Goal: Task Accomplishment & Management: Use online tool/utility

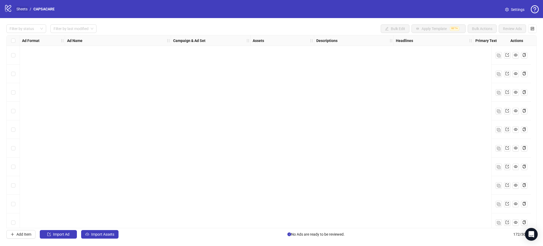
scroll to position [3015, 0]
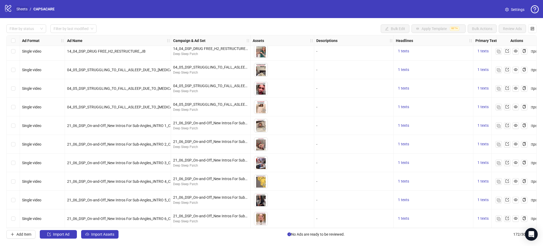
click at [20, 8] on link "Sheets" at bounding box center [21, 9] width 13 height 6
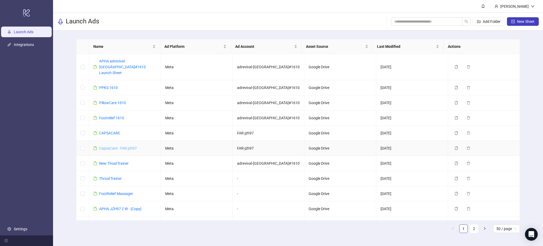
click at [112, 146] on link "CapsaCare - FAR-jzh97" at bounding box center [118, 148] width 38 height 4
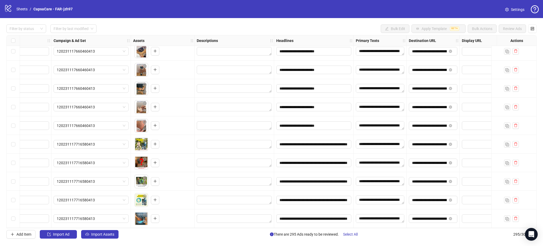
scroll to position [5300, 115]
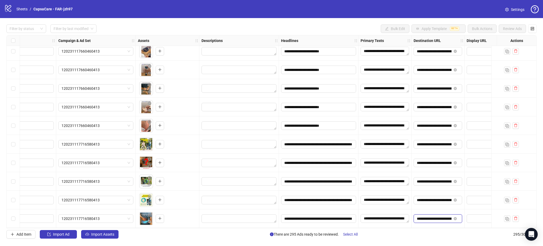
click at [430, 215] on input "**********" at bounding box center [434, 218] width 35 height 6
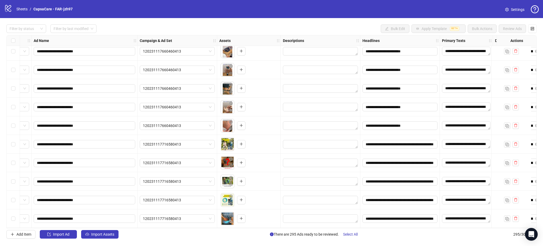
scroll to position [5300, 0]
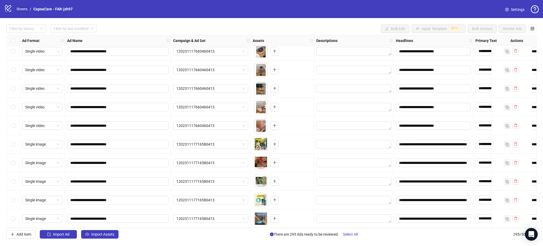
click at [19, 8] on link "Sheets" at bounding box center [21, 9] width 13 height 6
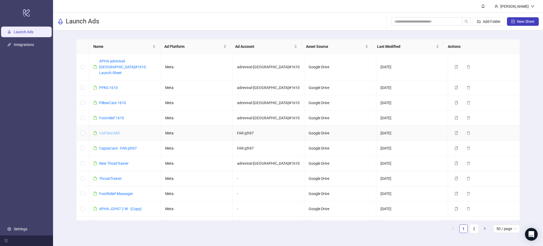
click at [115, 131] on link "CAPSACARE" at bounding box center [109, 133] width 21 height 4
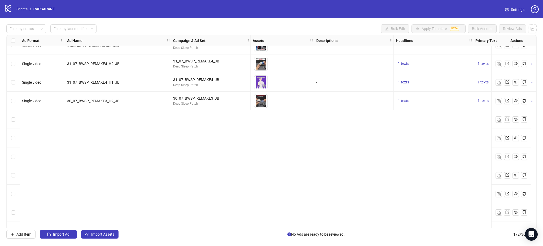
scroll to position [2401, 0]
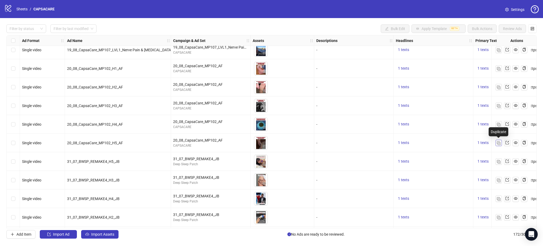
click at [502, 143] on button "button" at bounding box center [499, 143] width 6 height 6
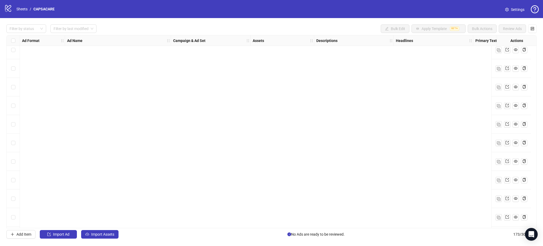
scroll to position [3034, 0]
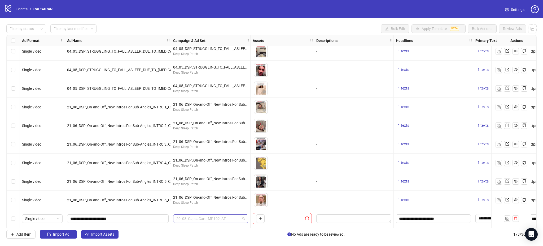
click at [222, 217] on span "20_08_CapsaCare_MP102_AF" at bounding box center [210, 218] width 69 height 8
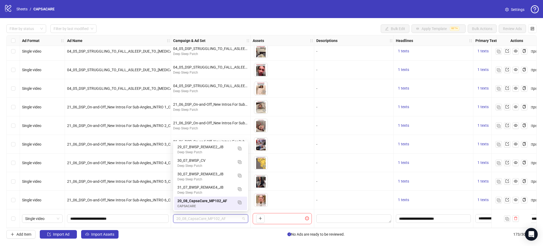
click at [364, 179] on div "-" at bounding box center [354, 181] width 75 height 6
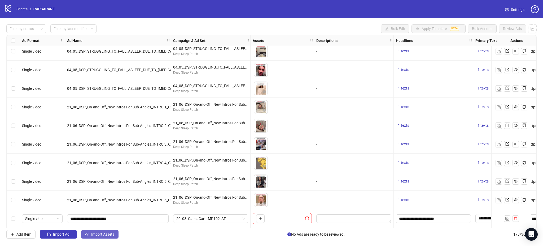
click at [102, 234] on span "Import Assets" at bounding box center [102, 234] width 23 height 4
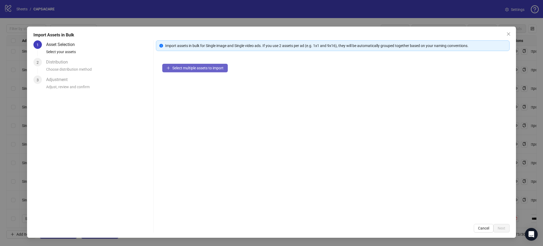
click at [201, 67] on span "Select multiple assets to import" at bounding box center [197, 68] width 51 height 4
click at [509, 34] on icon "close" at bounding box center [509, 34] width 4 height 4
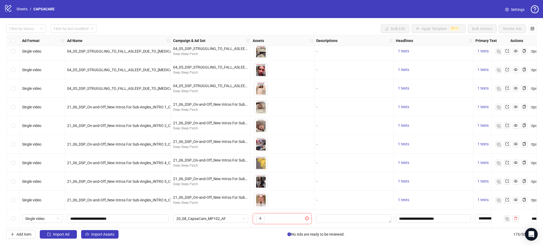
click at [69, 198] on span "21_06_DSP_On-and-Off_New Intros For Sub-Angles_INTRO 6_CZ_CV" at bounding box center [123, 200] width 112 height 4
click at [24, 7] on link "Sheets" at bounding box center [21, 9] width 13 height 6
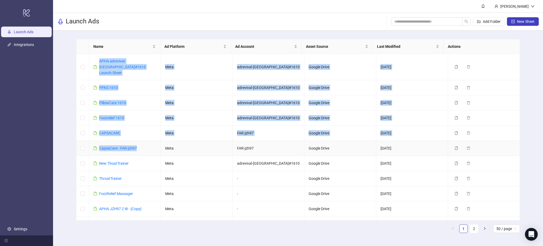
drag, startPoint x: 72, startPoint y: 141, endPoint x: 144, endPoint y: 144, distance: 71.2
click at [144, 144] on div "Name Ad Platform Ad Account Asset Source Last Modified Actions APHA adrevival-[…" at bounding box center [298, 138] width 490 height 215
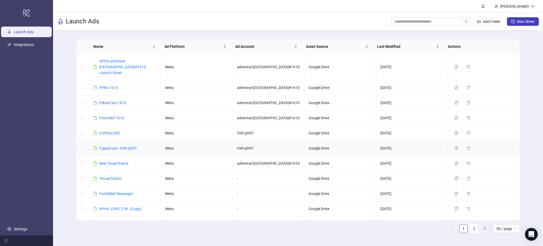
click at [144, 144] on td "CapsaCare - FAR-jzh97" at bounding box center [125, 148] width 72 height 15
drag, startPoint x: 146, startPoint y: 143, endPoint x: 126, endPoint y: 144, distance: 20.2
click at [98, 143] on td "CapsaCare - FAR-jzh97" at bounding box center [125, 148] width 72 height 15
copy link "CapsaCare - FAR-jzh97"
click at [105, 131] on link "CAPSACARE" at bounding box center [109, 133] width 21 height 4
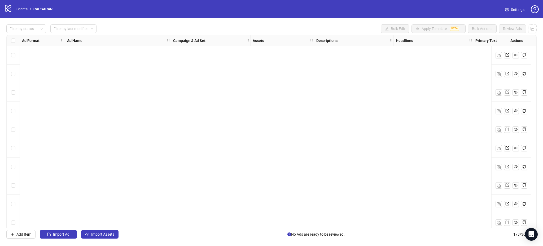
scroll to position [3034, 0]
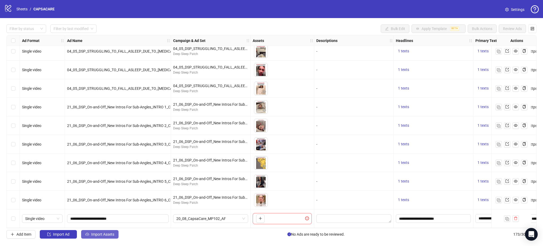
click at [104, 236] on span "Import Assets" at bounding box center [102, 234] width 23 height 4
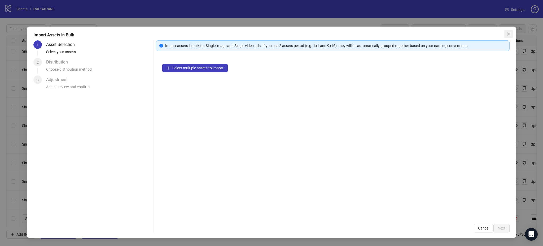
click at [510, 33] on icon "close" at bounding box center [508, 33] width 3 height 3
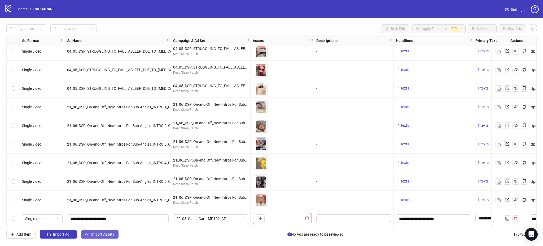
click at [101, 234] on span "Import Assets" at bounding box center [102, 234] width 23 height 4
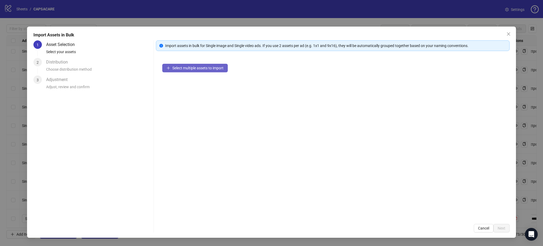
click at [203, 64] on button "Select multiple assets to import" at bounding box center [195, 68] width 66 height 8
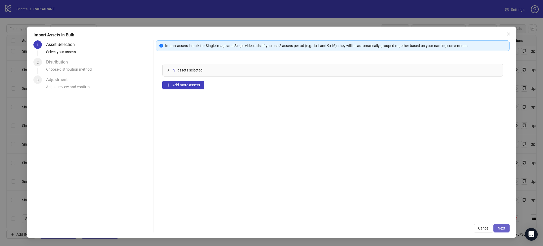
click at [504, 229] on span "Next" at bounding box center [502, 228] width 8 height 4
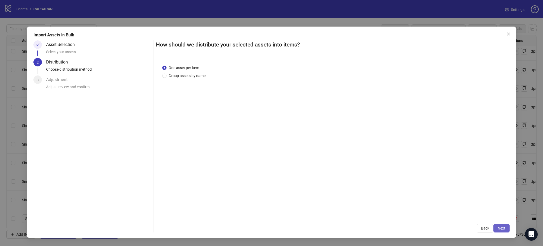
click at [502, 225] on button "Next" at bounding box center [502, 228] width 16 height 8
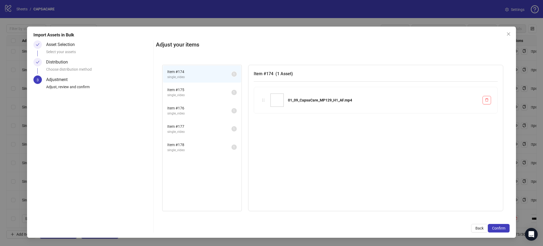
click at [501, 225] on button "Confirm" at bounding box center [499, 228] width 22 height 8
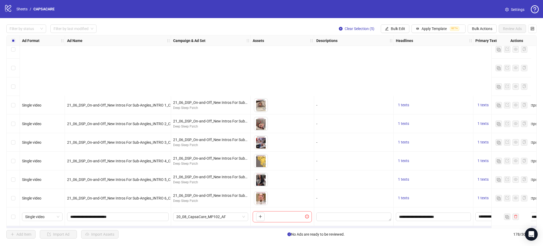
scroll to position [3126, 0]
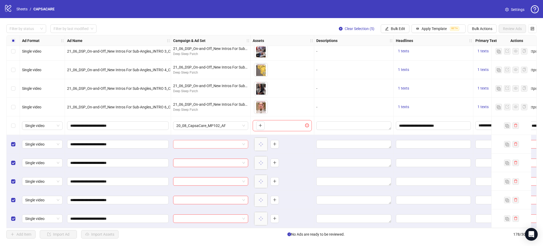
click at [206, 138] on div at bounding box center [211, 144] width 80 height 19
click at [204, 140] on input "search" at bounding box center [208, 144] width 64 height 8
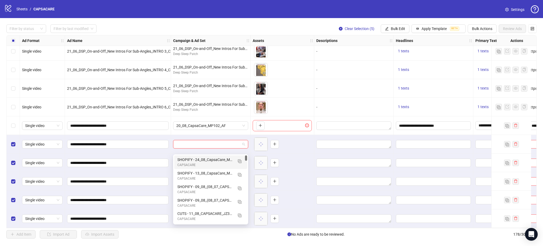
scroll to position [2973, 0]
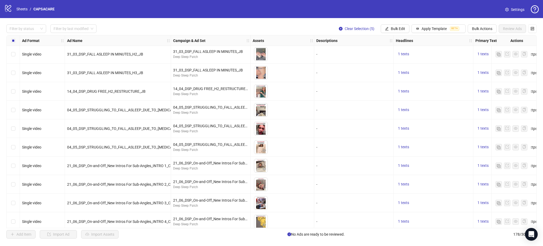
click at [297, 109] on div "To pick up a draggable item, press the space bar. While dragging, use the arrow…" at bounding box center [282, 110] width 59 height 16
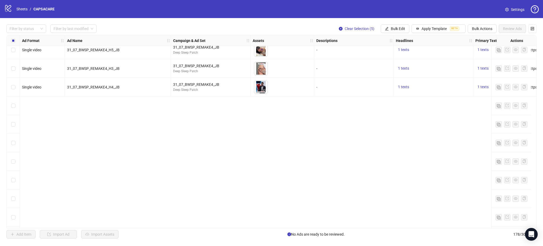
scroll to position [2360, 0]
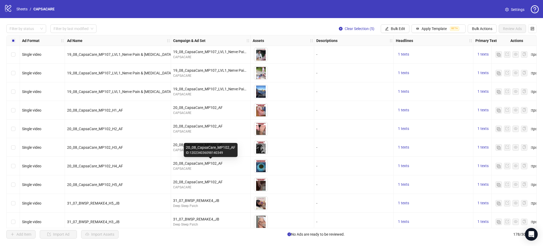
click at [189, 163] on div "20_08_CapsaCare_MP102_AF" at bounding box center [210, 163] width 75 height 6
copy div "20_08_CapsaCare_MP102_AF"
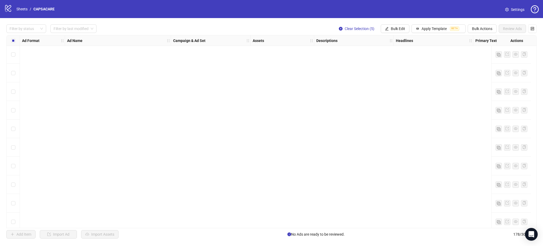
scroll to position [3126, 0]
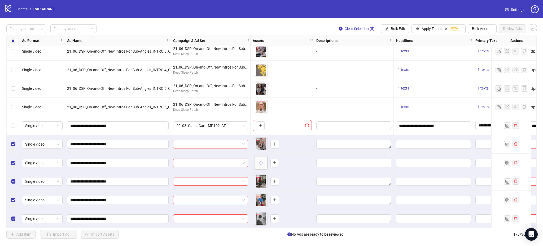
click at [216, 141] on input "search" at bounding box center [208, 144] width 64 height 8
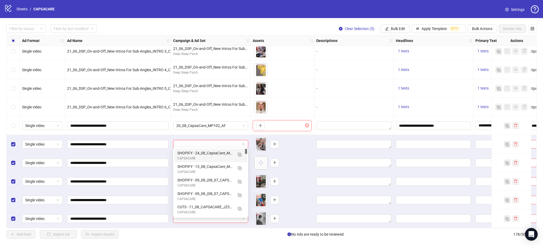
paste input "**********"
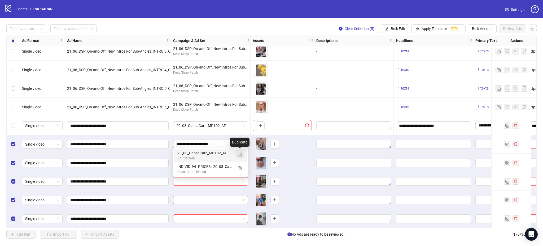
click at [242, 153] on button "button" at bounding box center [240, 154] width 8 height 8
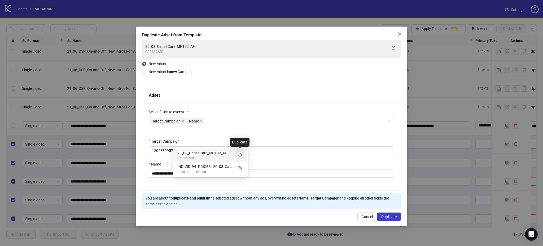
type input "**********"
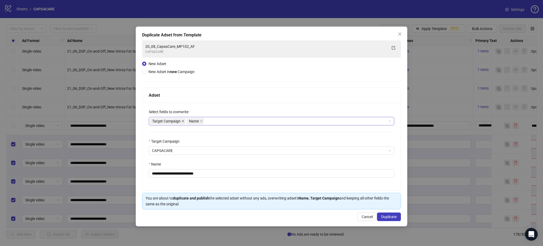
click at [182, 120] on icon "close" at bounding box center [183, 121] width 3 height 3
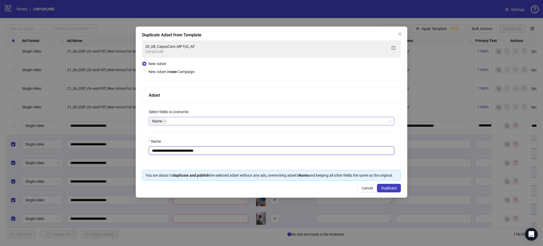
click at [228, 148] on input "**********" at bounding box center [272, 150] width 246 height 8
click at [227, 148] on input "**********" at bounding box center [272, 150] width 246 height 8
click at [230, 151] on input "**********" at bounding box center [272, 150] width 246 height 8
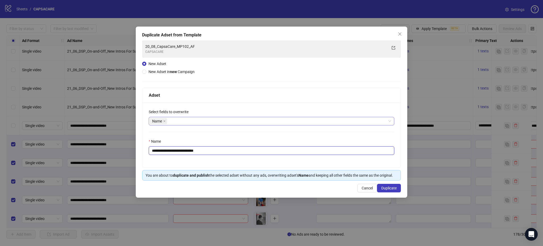
click at [230, 151] on input "**********" at bounding box center [272, 150] width 246 height 8
paste input "text"
type input "**********"
click at [392, 186] on span "Duplicate" at bounding box center [389, 188] width 15 height 4
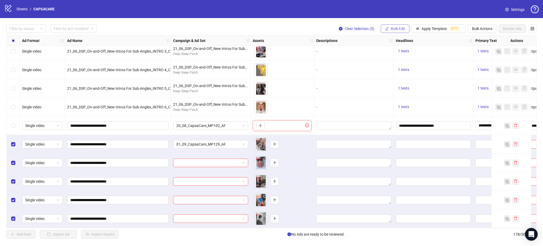
click at [396, 29] on span "Bulk Edit" at bounding box center [398, 29] width 14 height 4
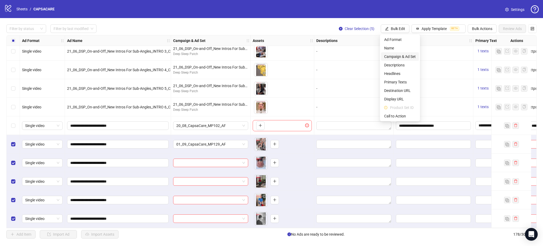
click at [404, 56] on span "Campaign & Ad Set" at bounding box center [401, 57] width 32 height 6
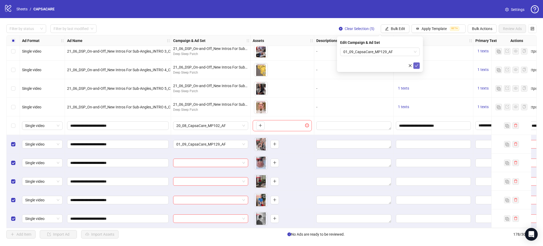
click at [418, 66] on icon "check" at bounding box center [417, 66] width 4 height 4
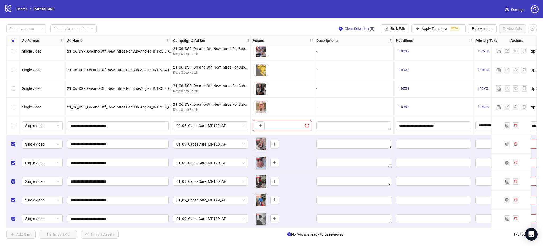
click at [11, 125] on div "Select row 173" at bounding box center [13, 125] width 13 height 19
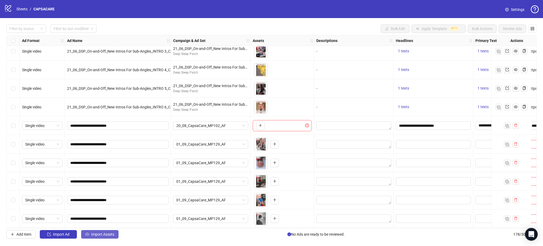
click at [101, 232] on button "Import Assets" at bounding box center [99, 234] width 37 height 8
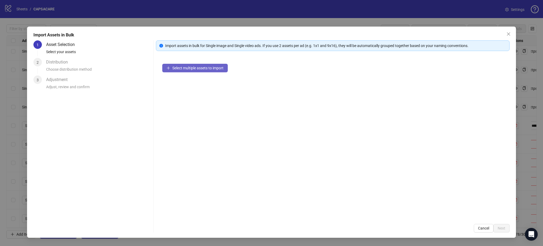
click at [196, 68] on span "Select multiple assets to import" at bounding box center [197, 68] width 51 height 4
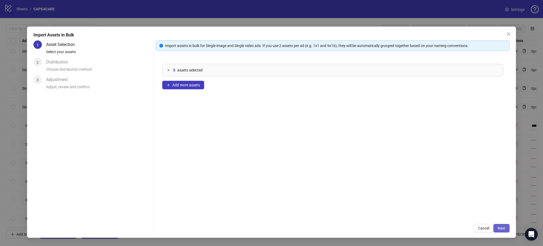
click at [502, 227] on span "Next" at bounding box center [502, 228] width 8 height 4
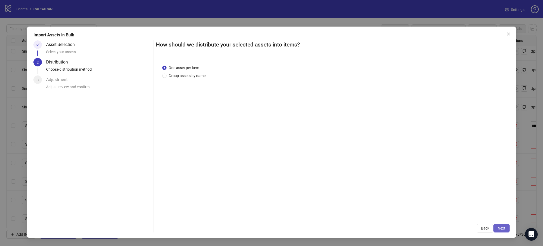
click at [502, 227] on span "Next" at bounding box center [502, 228] width 8 height 4
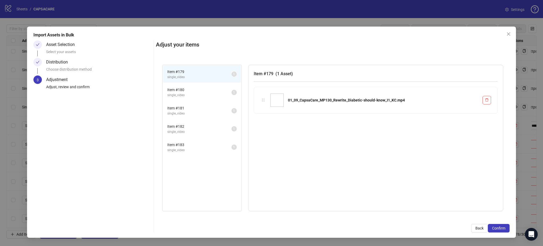
click at [502, 227] on span "Confirm" at bounding box center [499, 228] width 13 height 4
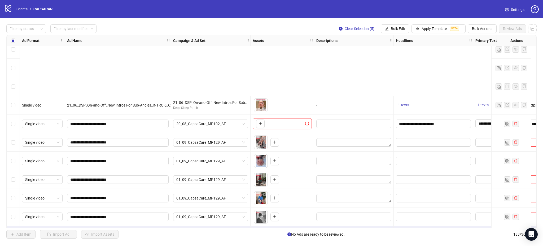
scroll to position [3219, 0]
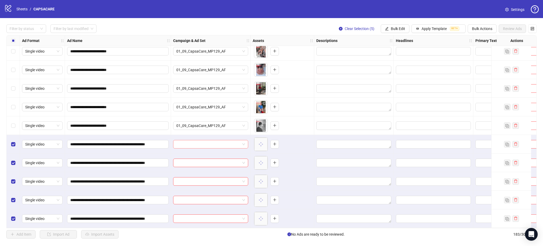
click at [203, 142] on input "search" at bounding box center [208, 144] width 64 height 8
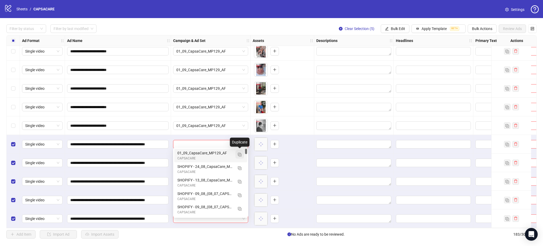
drag, startPoint x: 240, startPoint y: 152, endPoint x: 241, endPoint y: 155, distance: 3.5
click at [240, 152] on button "button" at bounding box center [240, 154] width 8 height 8
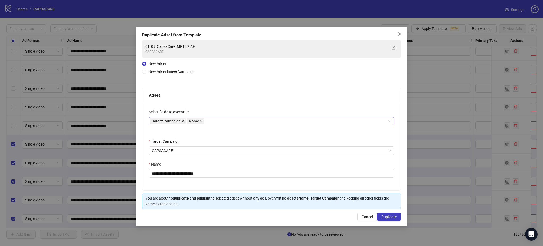
click at [183, 120] on icon "close" at bounding box center [183, 121] width 3 height 3
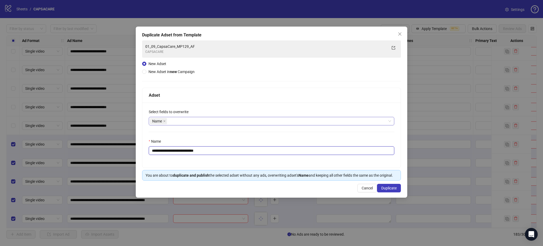
click at [216, 152] on input "**********" at bounding box center [272, 150] width 246 height 8
paste input "**********"
type input "**********"
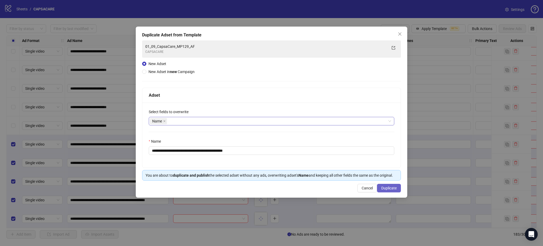
click at [388, 188] on span "Duplicate" at bounding box center [389, 188] width 15 height 4
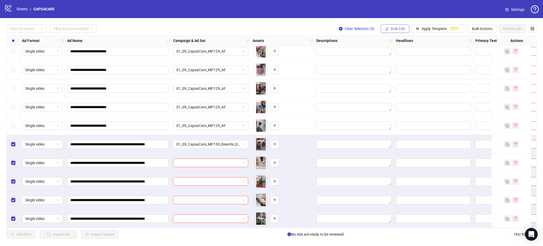
click at [395, 32] on button "Bulk Edit" at bounding box center [395, 28] width 29 height 8
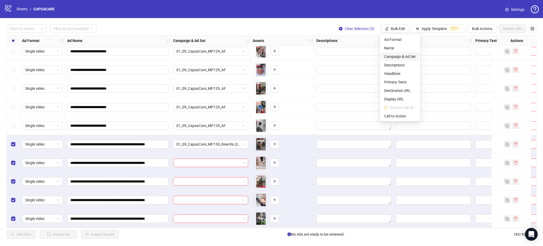
click at [400, 55] on span "Campaign & Ad Set" at bounding box center [401, 57] width 32 height 6
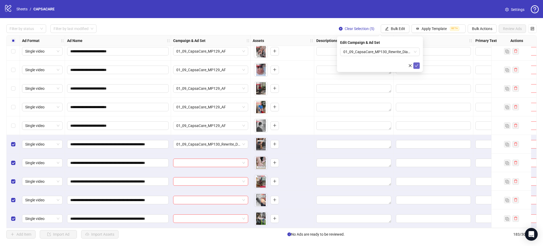
click at [417, 67] on span "submit" at bounding box center [417, 65] width 4 height 4
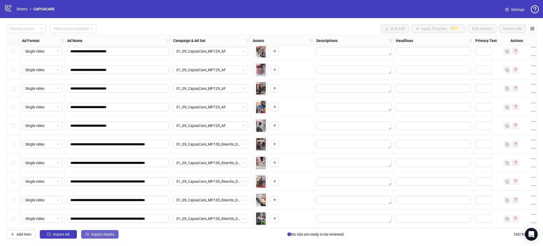
click at [107, 236] on span "Import Assets" at bounding box center [102, 234] width 23 height 4
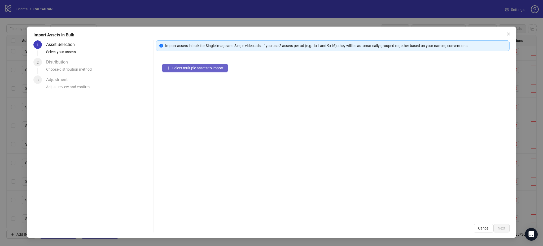
click at [196, 69] on span "Select multiple assets to import" at bounding box center [197, 68] width 51 height 4
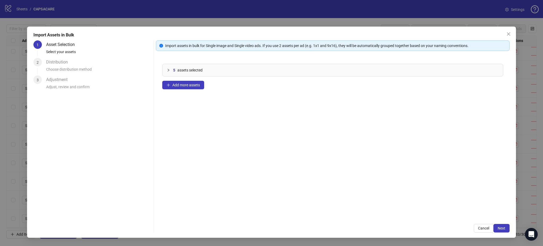
click at [502, 227] on span "Next" at bounding box center [502, 228] width 8 height 4
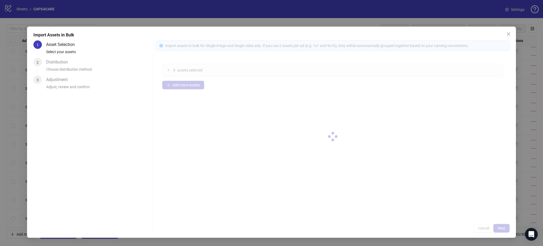
click at [502, 227] on div at bounding box center [333, 136] width 354 height 192
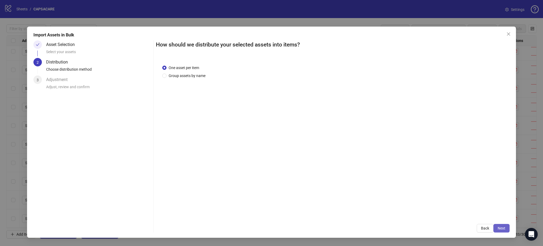
click at [502, 227] on span "Next" at bounding box center [502, 228] width 8 height 4
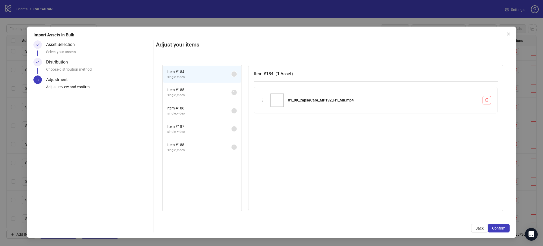
click at [502, 228] on span "Confirm" at bounding box center [499, 228] width 13 height 4
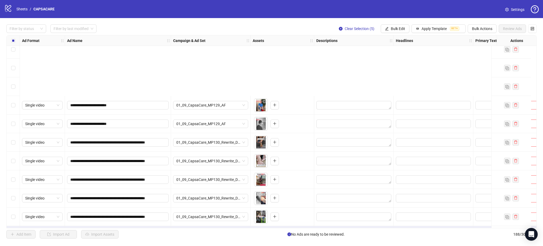
scroll to position [3312, 0]
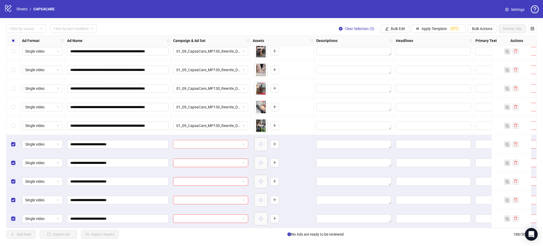
click at [198, 143] on input "search" at bounding box center [208, 144] width 64 height 8
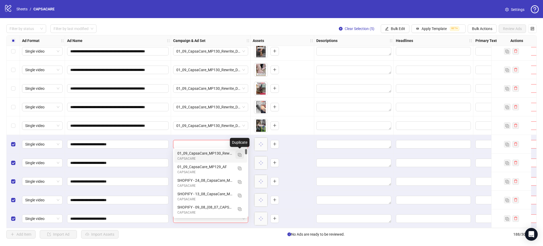
click at [240, 155] on img "button" at bounding box center [240, 155] width 4 height 4
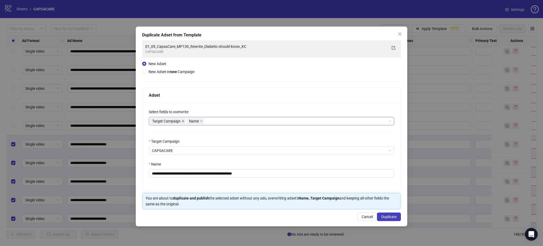
click at [182, 121] on icon "close" at bounding box center [183, 121] width 3 height 3
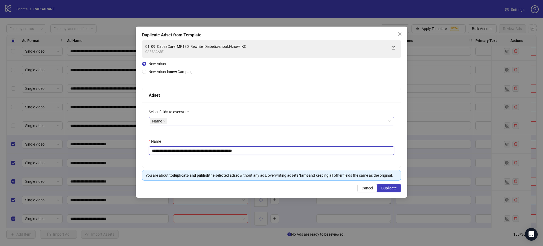
click at [197, 149] on input "**********" at bounding box center [272, 150] width 246 height 8
paste input "text"
type input "**********"
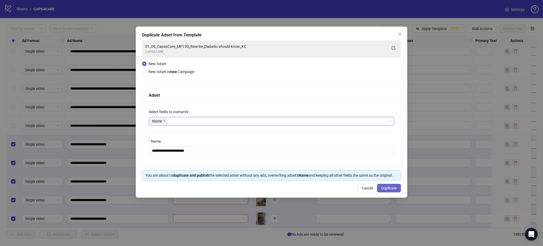
click at [392, 185] on button "Duplicate" at bounding box center [389, 188] width 24 height 8
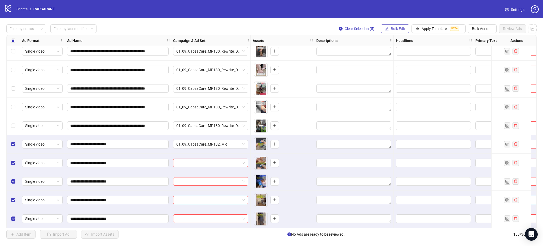
click at [392, 28] on span "Bulk Edit" at bounding box center [398, 29] width 14 height 4
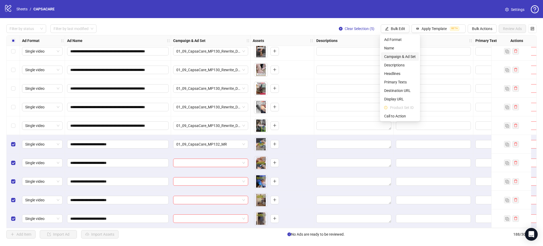
click at [404, 54] on span "Campaign & Ad Set" at bounding box center [401, 57] width 32 height 6
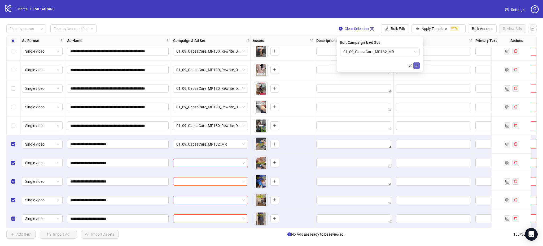
click at [414, 64] on button "submit" at bounding box center [417, 65] width 6 height 6
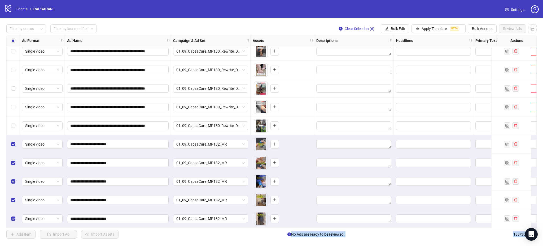
click at [16, 122] on div "Select row 183" at bounding box center [13, 125] width 13 height 19
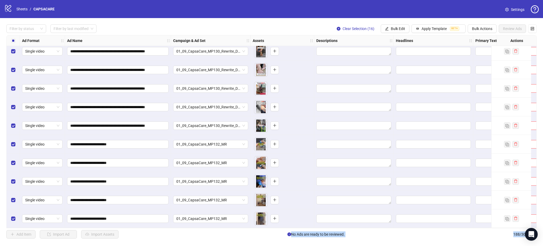
scroll to position [3159, 0]
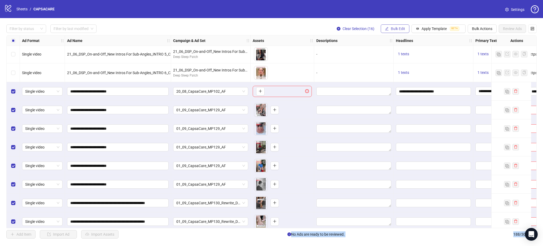
click at [404, 29] on span "Bulk Edit" at bounding box center [398, 29] width 14 height 4
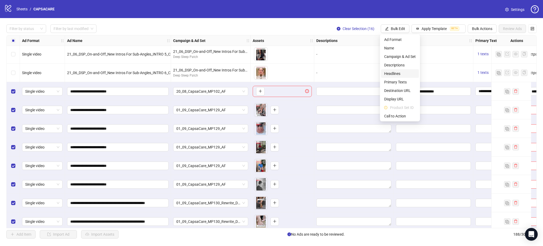
click at [396, 76] on span "Headlines" at bounding box center [401, 74] width 32 height 6
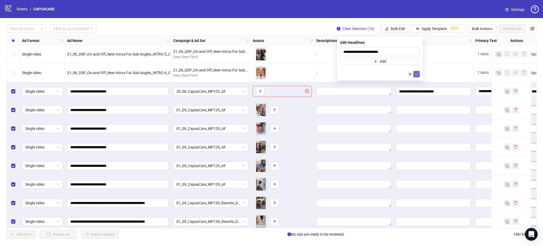
click at [417, 75] on icon "check" at bounding box center [417, 74] width 4 height 4
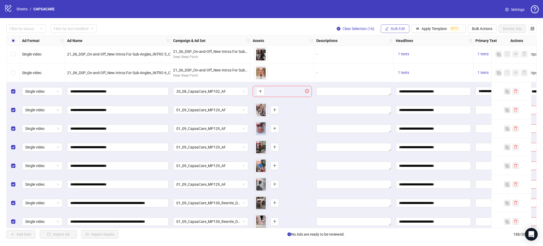
click at [394, 27] on span "Bulk Edit" at bounding box center [398, 29] width 14 height 4
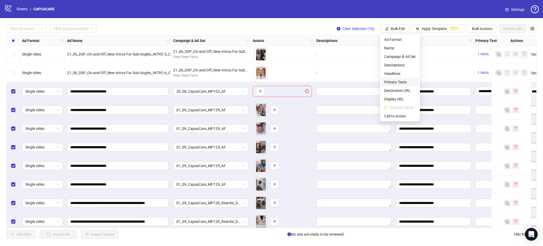
click at [397, 80] on span "Primary Texts" at bounding box center [401, 82] width 32 height 6
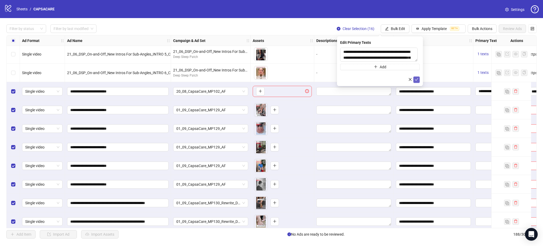
click at [417, 80] on icon "check" at bounding box center [417, 79] width 4 height 4
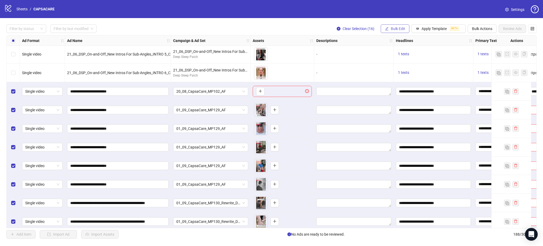
click at [396, 29] on span "Bulk Edit" at bounding box center [398, 29] width 14 height 4
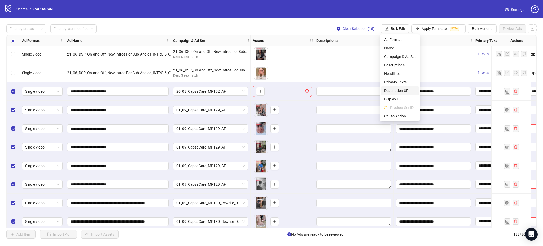
click at [403, 92] on span "Destination URL" at bounding box center [401, 91] width 32 height 6
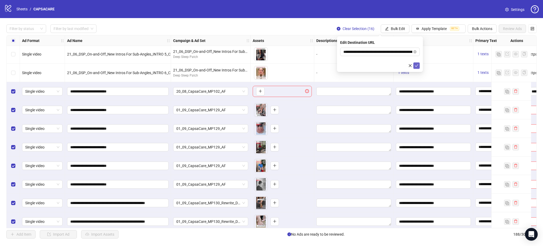
click at [417, 66] on icon "check" at bounding box center [417, 66] width 4 height 4
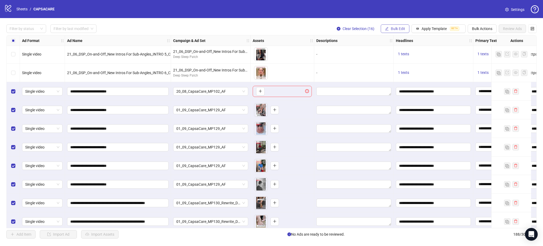
click at [396, 29] on span "Bulk Edit" at bounding box center [398, 29] width 14 height 4
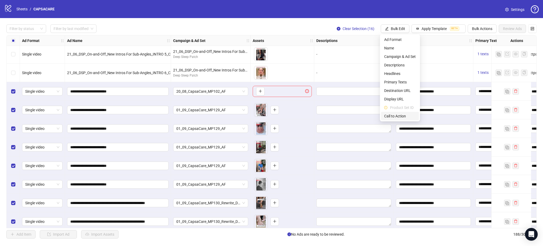
click at [397, 117] on span "Call to Action" at bounding box center [401, 116] width 32 height 6
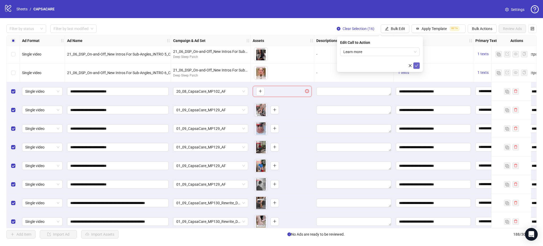
click at [417, 66] on icon "check" at bounding box center [417, 66] width 4 height 4
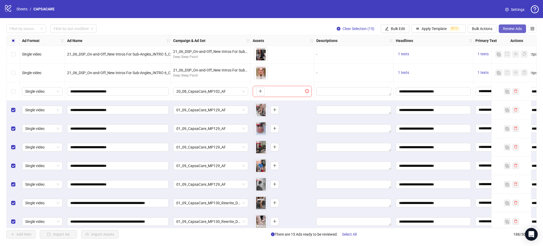
click at [508, 29] on span "Review Ads" at bounding box center [512, 29] width 19 height 4
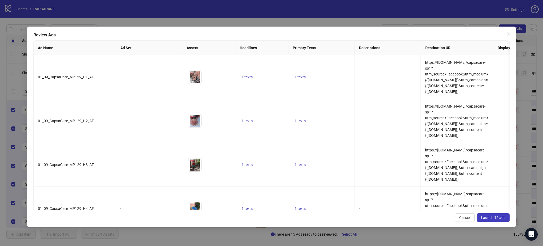
click at [491, 217] on span "Launch 15 ads" at bounding box center [493, 217] width 24 height 4
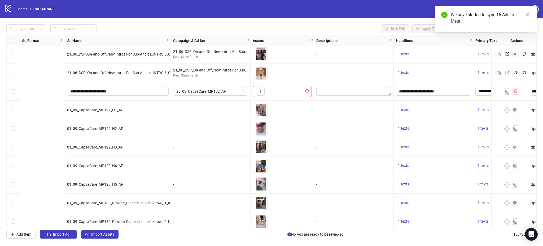
scroll to position [3159, 173]
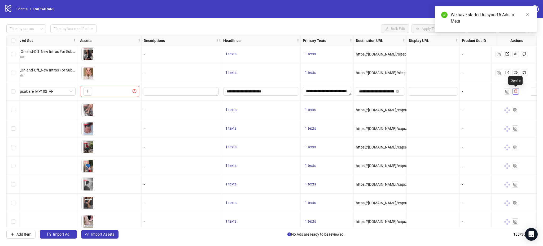
click at [519, 90] on button "button" at bounding box center [516, 91] width 6 height 6
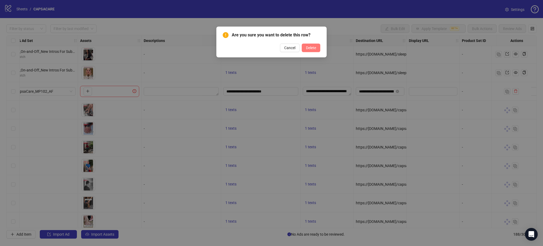
click at [315, 46] on span "Delete" at bounding box center [311, 48] width 10 height 4
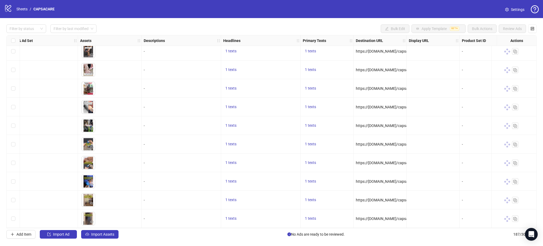
scroll to position [3293, 90]
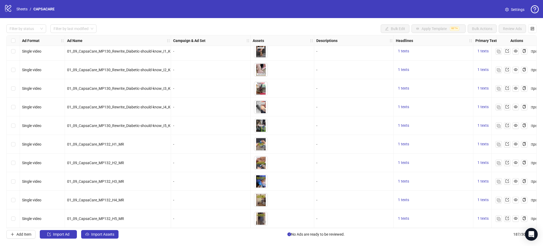
scroll to position [3293, 153]
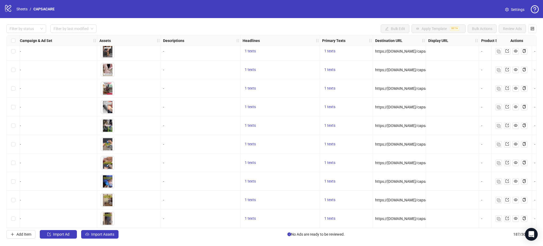
click at [394, 212] on div "https://[DOMAIN_NAME]/capsacare-sp1?utm_source=Facebook&utm_medium={{[DOMAIN_NA…" at bounding box center [399, 218] width 53 height 19
click at [391, 217] on span "https://[DOMAIN_NAME]/capsacare-sp1?utm_source=Facebook&utm_medium={{[DOMAIN_NA…" at bounding box center [519, 218] width 288 height 4
copy span "https://[DOMAIN_NAME]/capsacare-sp1?utm_source=Facebook&utm_medium={{[DOMAIN_NA…"
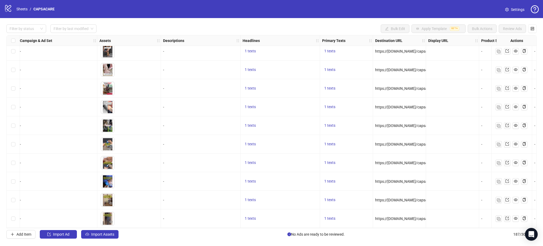
drag, startPoint x: 404, startPoint y: 229, endPoint x: 357, endPoint y: 235, distance: 47.6
click at [357, 235] on div "Filter by status Filter by last modified Bulk Edit Apply Template BETA Bulk Act…" at bounding box center [271, 131] width 543 height 227
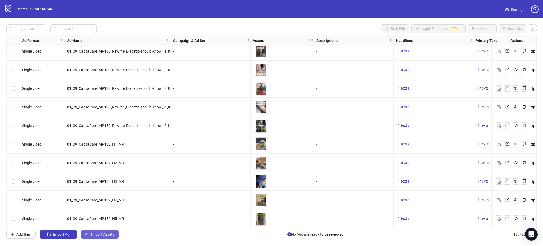
click at [104, 233] on span "Import Assets" at bounding box center [102, 234] width 23 height 4
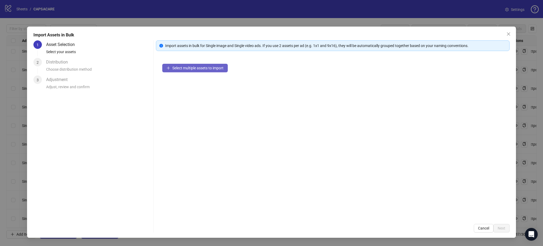
click at [193, 70] on span "Select multiple assets to import" at bounding box center [197, 68] width 51 height 4
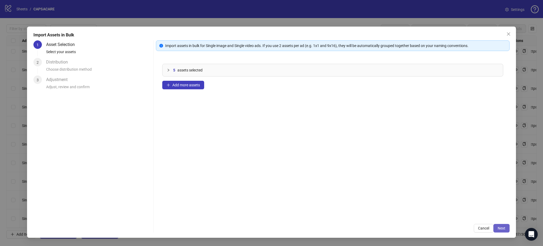
click at [502, 231] on button "Next" at bounding box center [502, 228] width 16 height 8
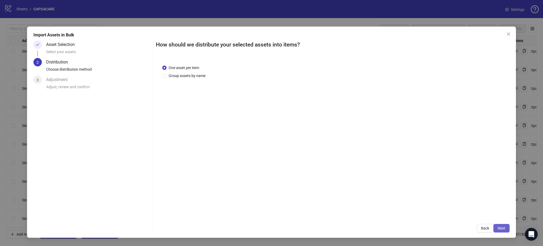
click at [502, 224] on button "Next" at bounding box center [502, 228] width 16 height 8
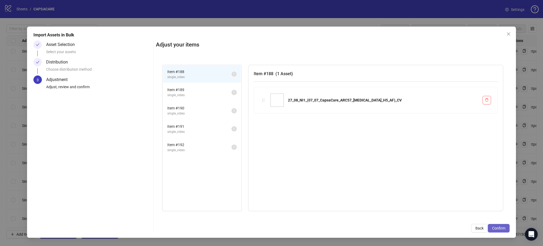
click at [505, 231] on button "Confirm" at bounding box center [499, 228] width 22 height 8
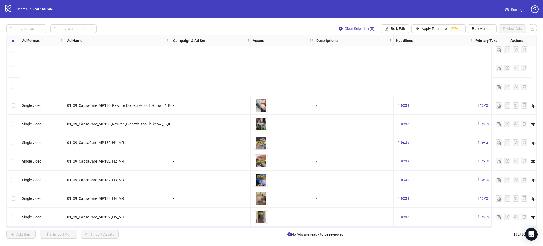
scroll to position [3386, 0]
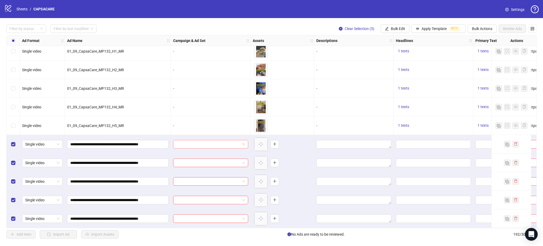
click at [200, 140] on input "search" at bounding box center [208, 144] width 64 height 8
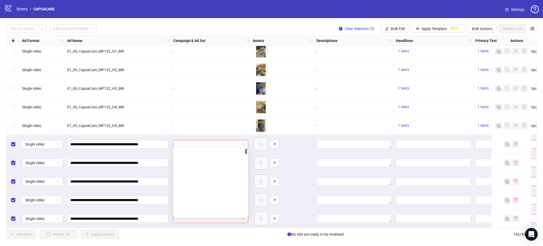
scroll to position [0, 0]
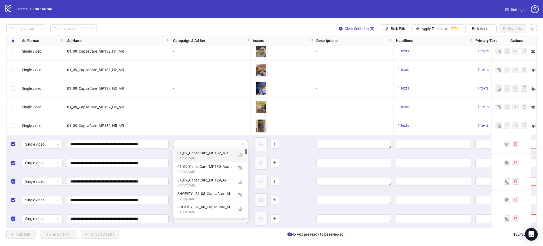
drag, startPoint x: 246, startPoint y: 152, endPoint x: 245, endPoint y: 121, distance: 30.8
click at [245, 121] on body "logo/logo-mobile Sheets / CAPSACARE Settings Filter by status Filter by last mo…" at bounding box center [271, 123] width 543 height 246
click at [240, 153] on img "button" at bounding box center [240, 155] width 4 height 4
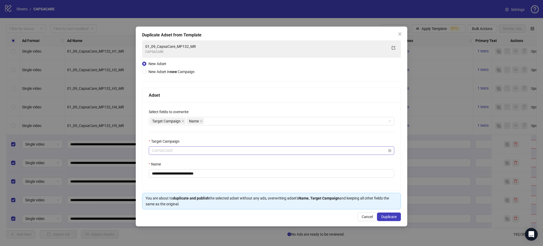
click at [190, 149] on span "CAPSACARE" at bounding box center [271, 150] width 239 height 8
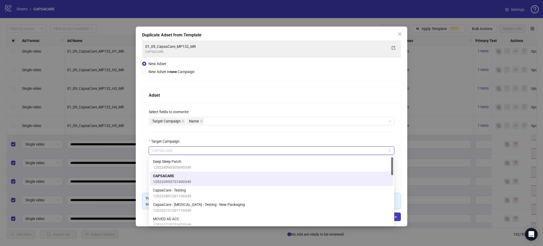
drag, startPoint x: 393, startPoint y: 174, endPoint x: 400, endPoint y: 153, distance: 22.2
click at [400, 153] on body "logo/logo-mobile Sheets / CAPSACARE Settings Filter by status Filter by last mo…" at bounding box center [271, 123] width 543 height 246
drag, startPoint x: 392, startPoint y: 169, endPoint x: 393, endPoint y: 155, distance: 13.5
click at [393, 155] on body "logo/logo-mobile Sheets / CAPSACARE Settings Filter by status Filter by last mo…" at bounding box center [271, 123] width 543 height 246
click at [403, 31] on button "Close" at bounding box center [400, 34] width 8 height 8
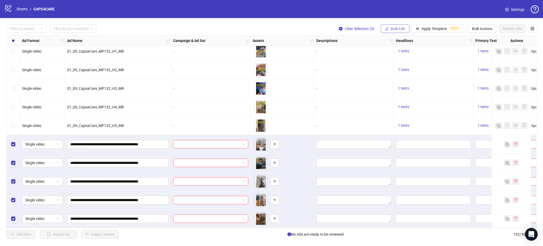
click at [395, 31] on span "Bulk Edit" at bounding box center [398, 29] width 14 height 4
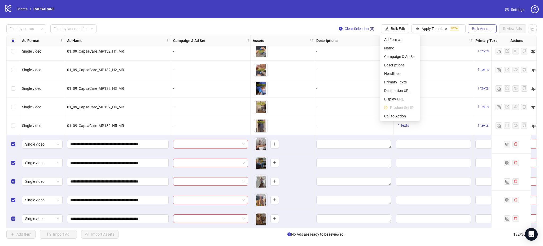
click at [476, 28] on span "Bulk Actions" at bounding box center [482, 29] width 20 height 4
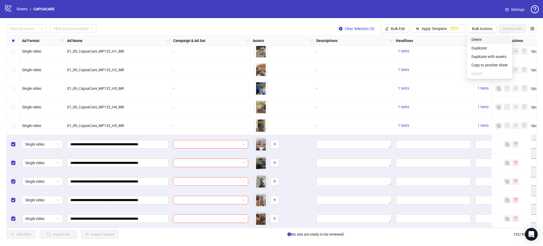
click at [485, 38] on span "Delete" at bounding box center [490, 40] width 36 height 6
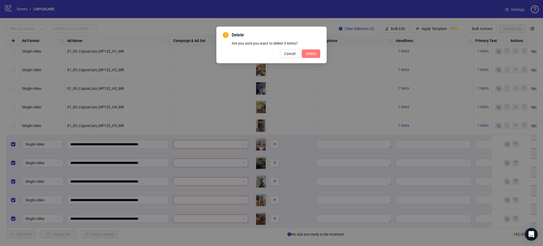
click at [312, 54] on span "Delete" at bounding box center [311, 53] width 10 height 4
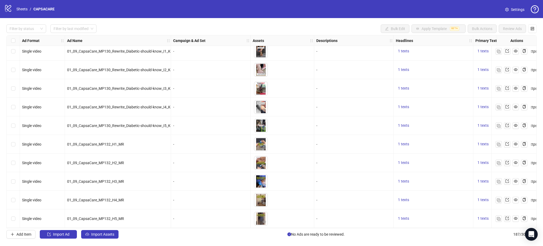
scroll to position [3293, 0]
click at [497, 215] on button "button" at bounding box center [499, 218] width 6 height 6
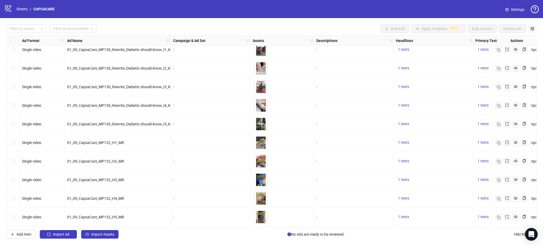
scroll to position [3312, 0]
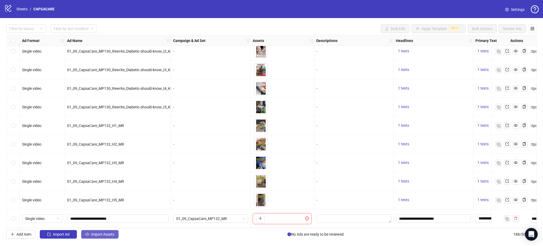
click at [100, 236] on span "Import Assets" at bounding box center [102, 234] width 23 height 4
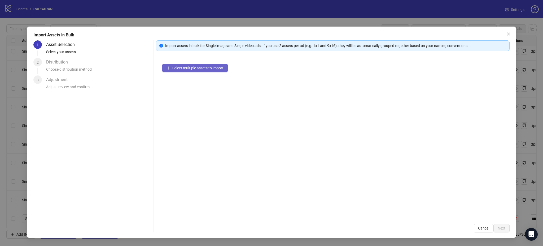
click at [202, 72] on button "Select multiple assets to import" at bounding box center [195, 68] width 66 height 8
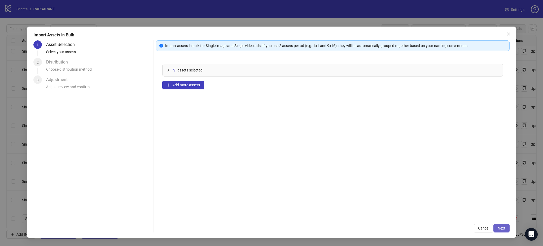
click at [502, 226] on button "Next" at bounding box center [502, 228] width 16 height 8
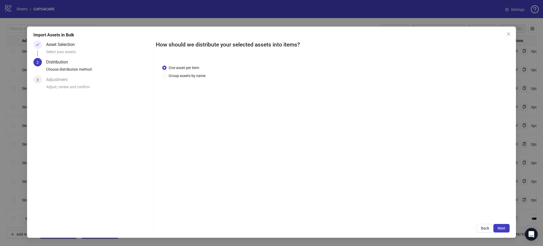
click at [502, 225] on button "Next" at bounding box center [502, 228] width 16 height 8
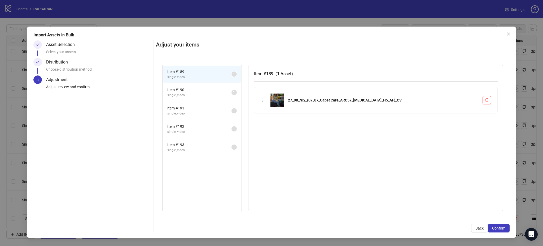
click at [502, 225] on button "Confirm" at bounding box center [499, 228] width 22 height 8
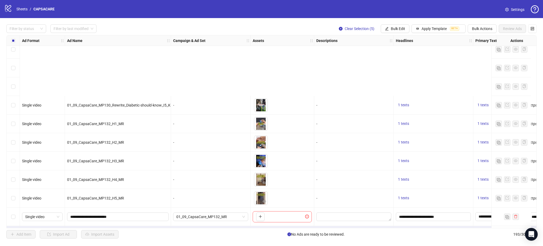
scroll to position [3405, 0]
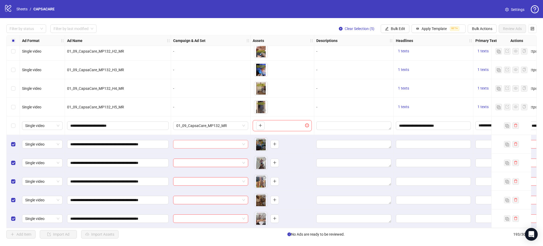
click at [205, 142] on input "search" at bounding box center [208, 144] width 64 height 8
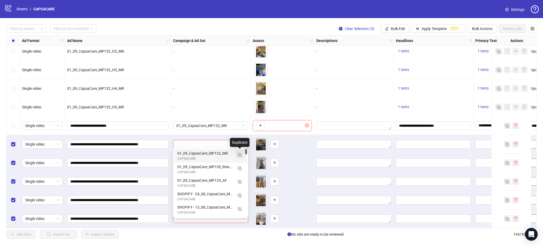
click at [239, 154] on img "button" at bounding box center [240, 155] width 4 height 4
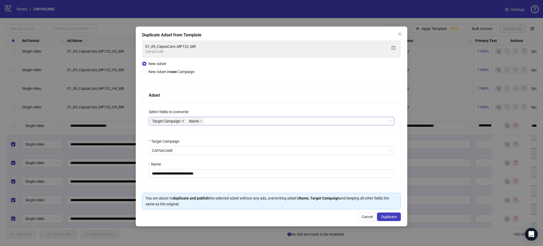
click at [182, 121] on icon "close" at bounding box center [183, 121] width 3 height 3
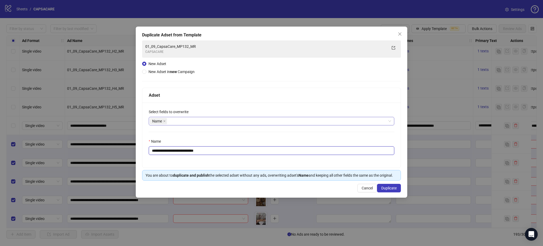
click at [229, 148] on input "**********" at bounding box center [272, 150] width 246 height 8
paste input "**********"
type input "**********"
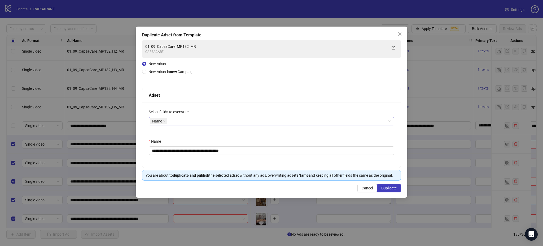
click at [318, 100] on div "Adset" at bounding box center [271, 95] width 258 height 15
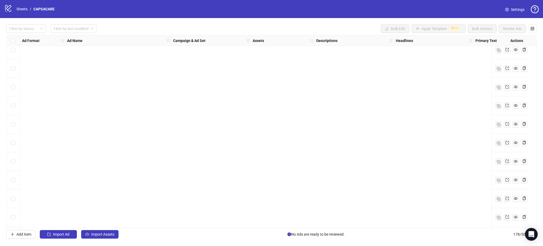
scroll to position [3126, 0]
